Goal: Task Accomplishment & Management: Complete application form

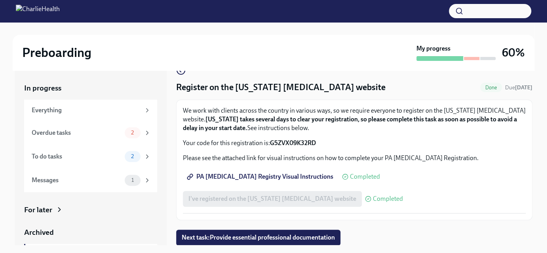
scroll to position [14, 0]
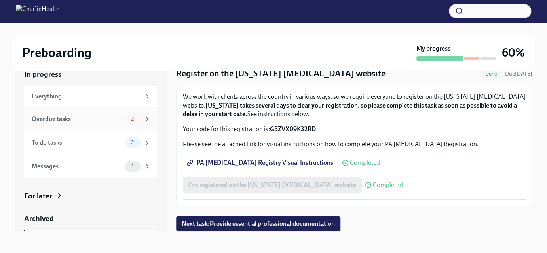
click at [125, 116] on div "2" at bounding box center [133, 119] width 16 height 11
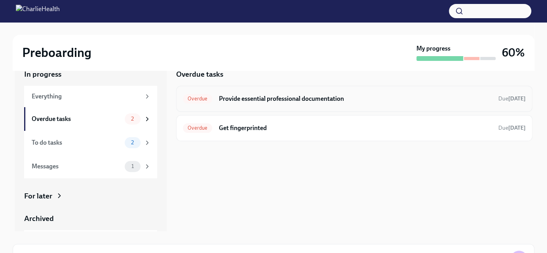
click at [403, 106] on div "Overdue Provide essential professional documentation Due [DATE]" at bounding box center [354, 99] width 356 height 26
click at [310, 100] on h6 "Provide essential professional documentation" at bounding box center [356, 99] width 274 height 9
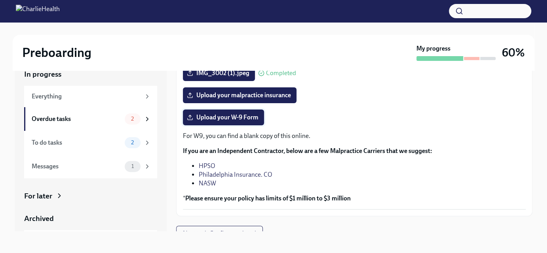
scroll to position [182, 0]
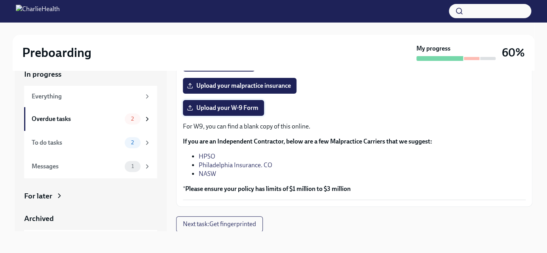
click at [222, 106] on span "Upload your W-9 Form" at bounding box center [223, 108] width 70 height 8
click at [0, 0] on input "Upload your W-9 Form" at bounding box center [0, 0] width 0 height 0
click at [375, 92] on div "Upload your malpractice insurance" at bounding box center [354, 86] width 343 height 16
click at [130, 97] on div "Everything" at bounding box center [86, 96] width 109 height 9
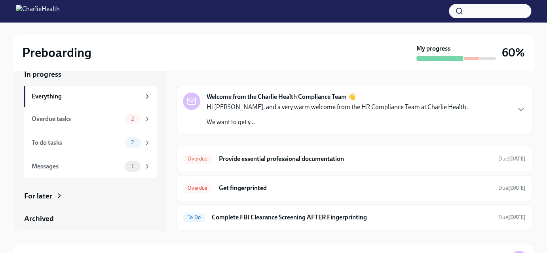
click at [267, 141] on div "Welcome from the Charlie Health Compliance Team 👋 Hi [PERSON_NAME], and a very …" at bounding box center [354, 173] width 356 height 174
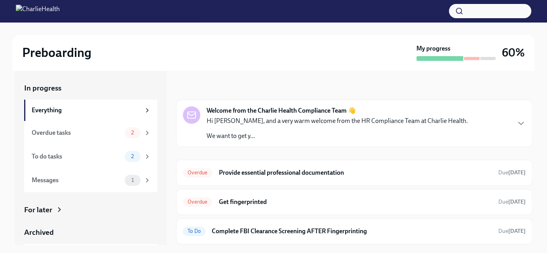
click at [451, 124] on div "Welcome from the Charlie Health Compliance Team 👋 Hi [PERSON_NAME], and a very …" at bounding box center [354, 124] width 343 height 34
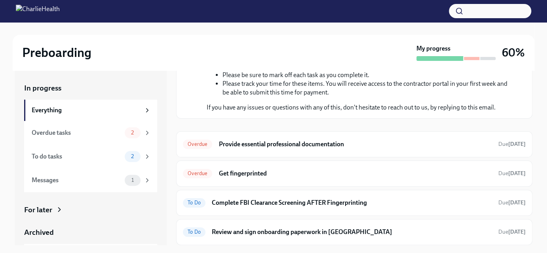
scroll to position [187, 0]
click at [451, 97] on li "Please track your time for these items. You will receive access to the contract…" at bounding box center [368, 88] width 291 height 17
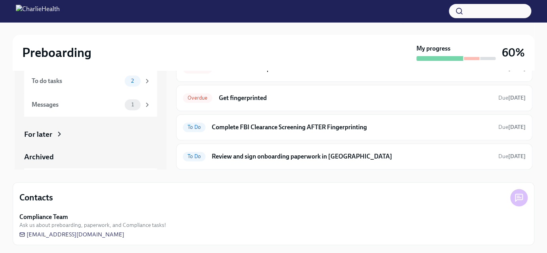
scroll to position [77, 0]
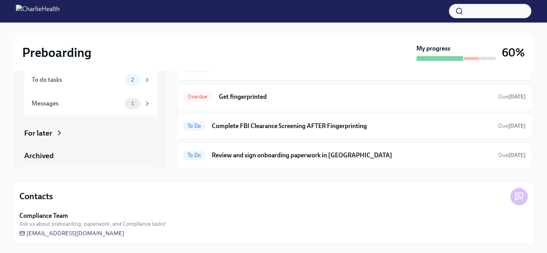
click at [54, 134] on div "For later" at bounding box center [90, 133] width 133 height 10
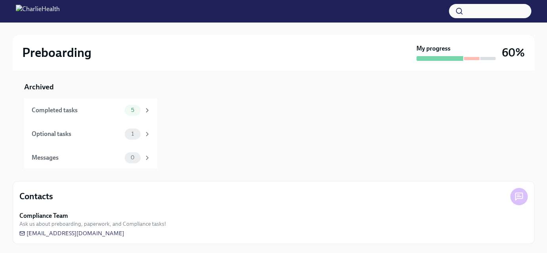
scroll to position [100, 0]
click at [144, 128] on div "1" at bounding box center [138, 133] width 26 height 11
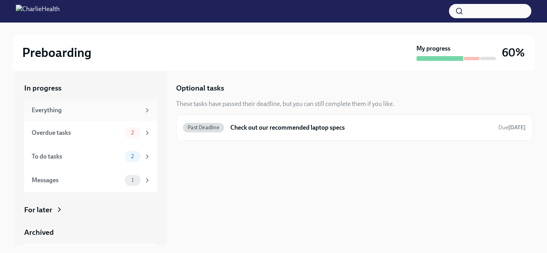
click at [141, 105] on div "Everything" at bounding box center [90, 110] width 133 height 21
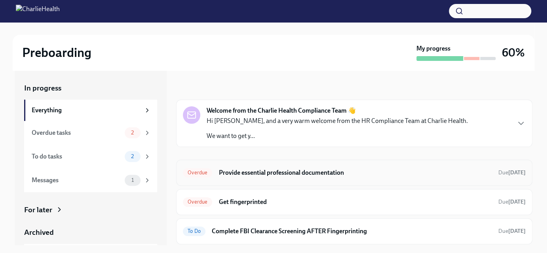
click at [295, 175] on h6 "Provide essential professional documentation" at bounding box center [356, 173] width 274 height 9
